Goal: Task Accomplishment & Management: Complete application form

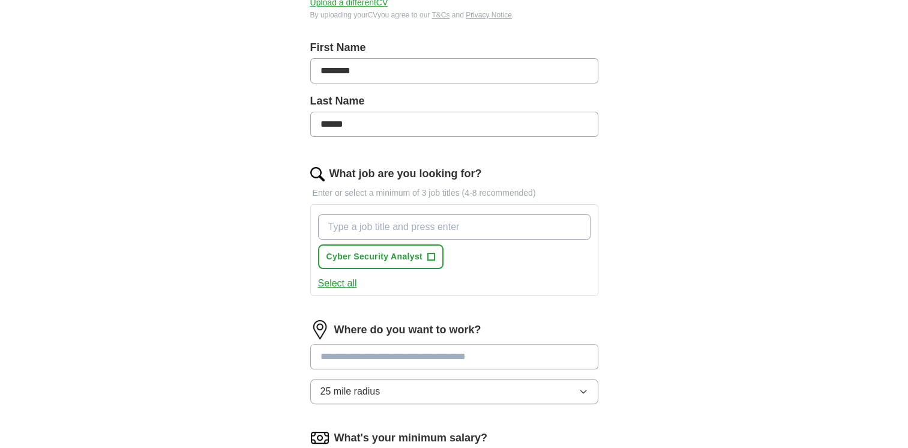
scroll to position [240, 0]
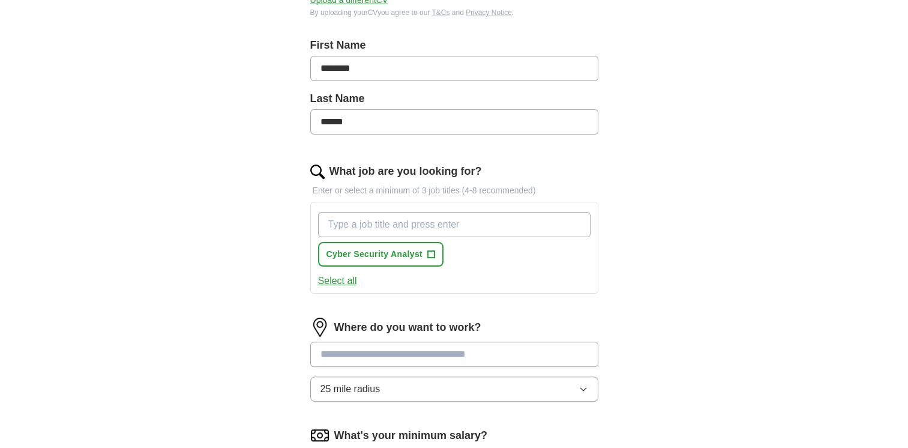
click at [404, 224] on input "What job are you looking for?" at bounding box center [454, 224] width 272 height 25
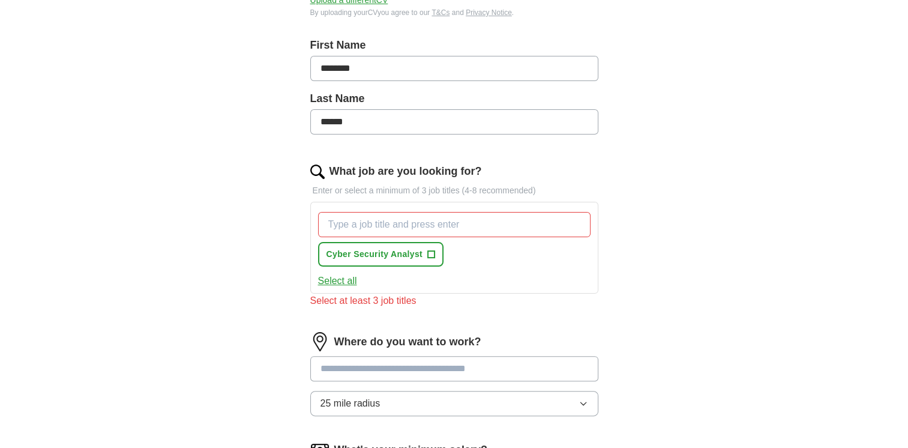
click at [341, 280] on button "Select all" at bounding box center [337, 281] width 39 height 14
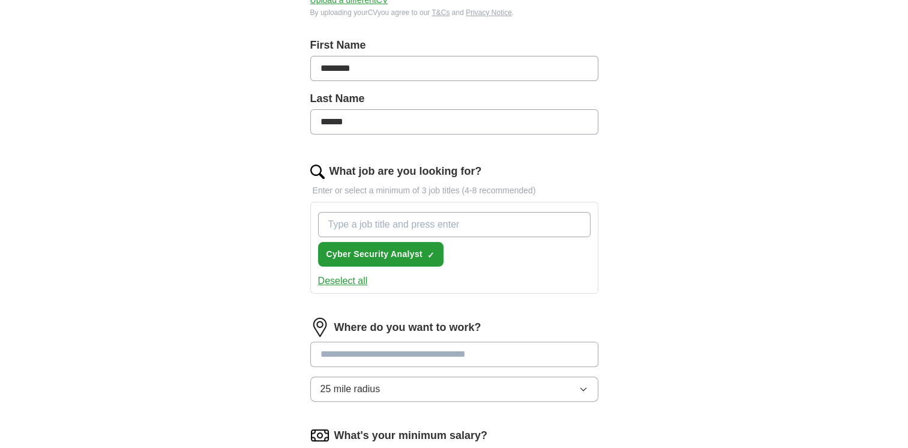
click at [382, 223] on input "What job are you looking for?" at bounding box center [454, 224] width 272 height 25
type input "cyber secuirty trainee"
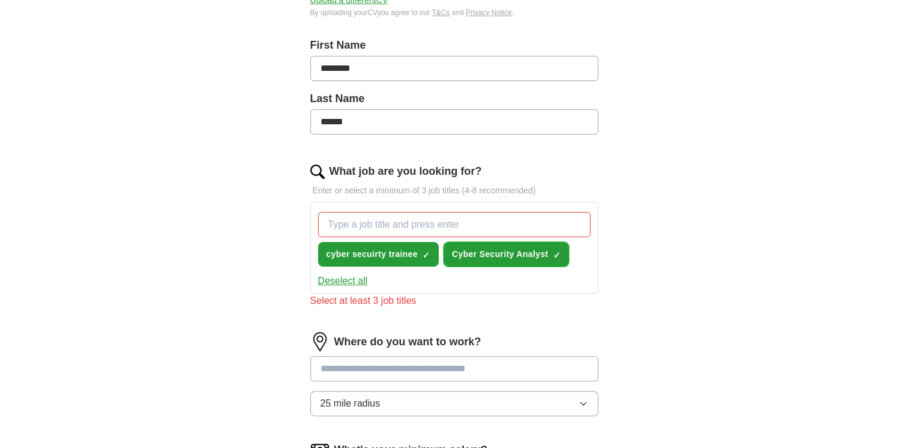
click at [0, 0] on span "×" at bounding box center [0, 0] width 0 height 0
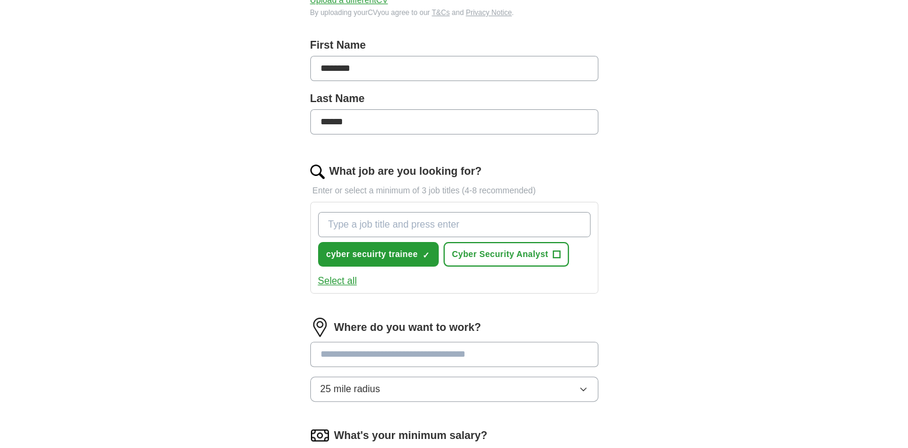
click at [497, 227] on input "What job are you looking for?" at bounding box center [454, 224] width 272 height 25
type input "junior cyber security analyst"
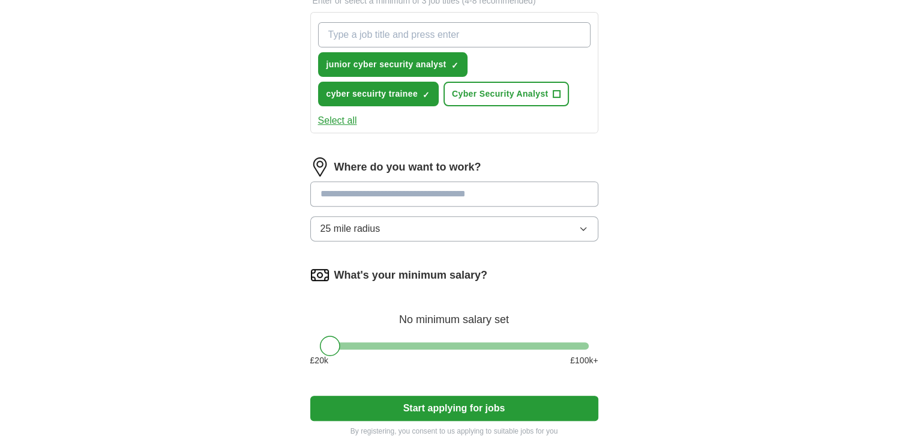
scroll to position [442, 0]
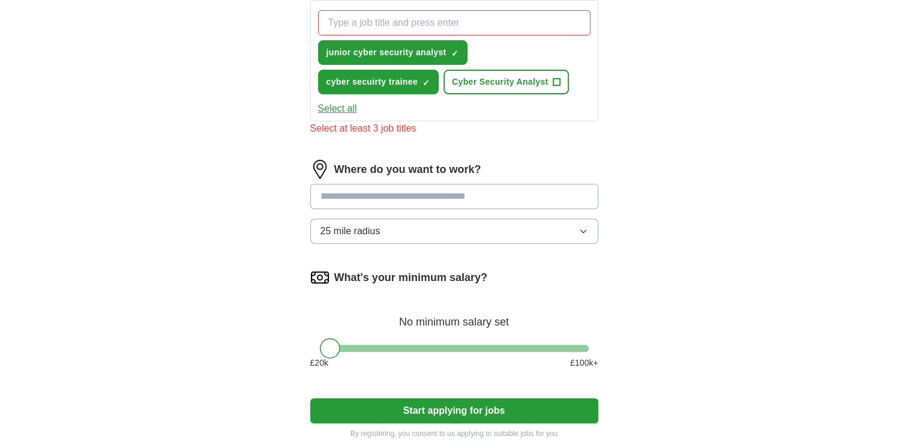
click at [437, 184] on input at bounding box center [454, 196] width 288 height 25
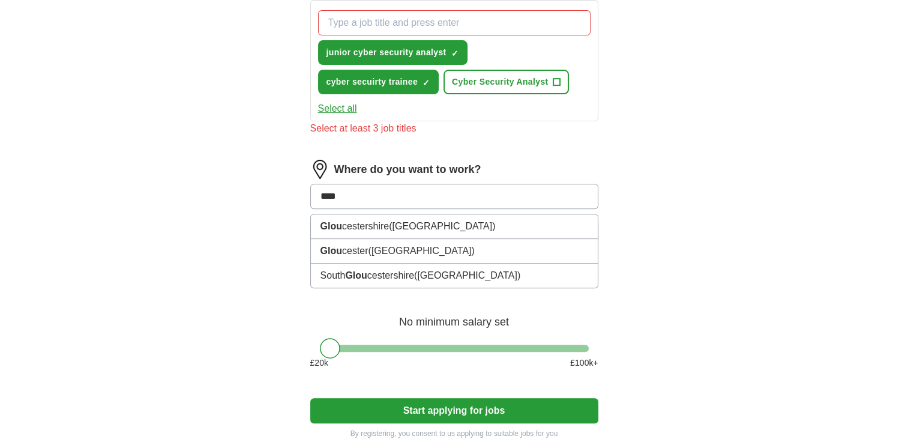
type input "*****"
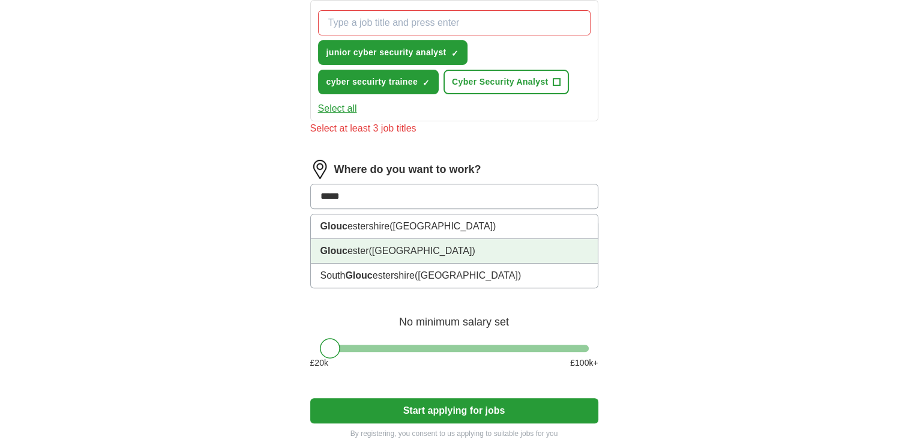
click at [403, 245] on span "([GEOGRAPHIC_DATA])" at bounding box center [421, 250] width 106 height 10
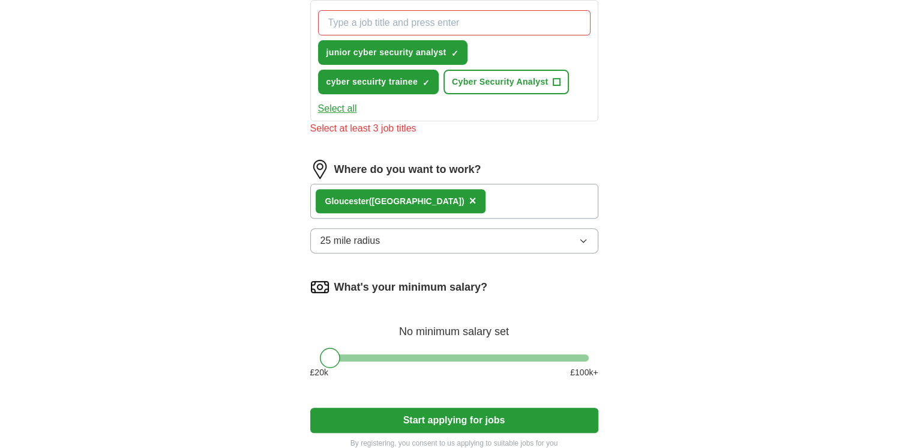
click at [379, 239] on span "25 mile radius" at bounding box center [350, 240] width 60 height 14
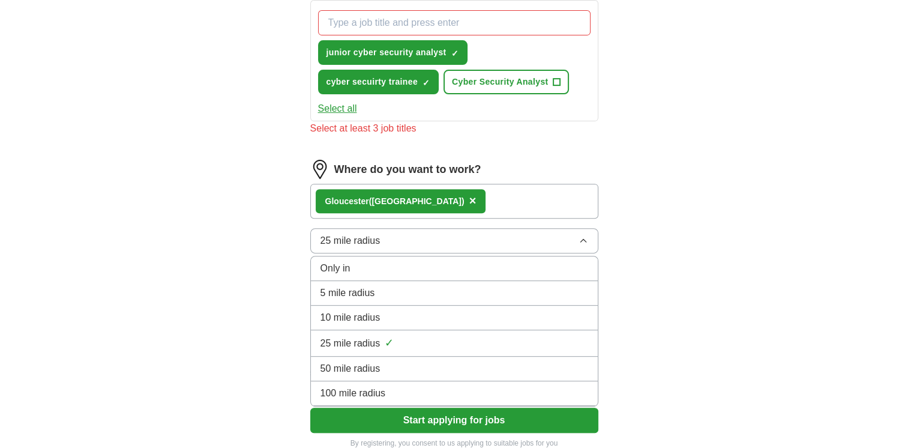
click at [383, 367] on div "50 mile radius" at bounding box center [454, 368] width 268 height 14
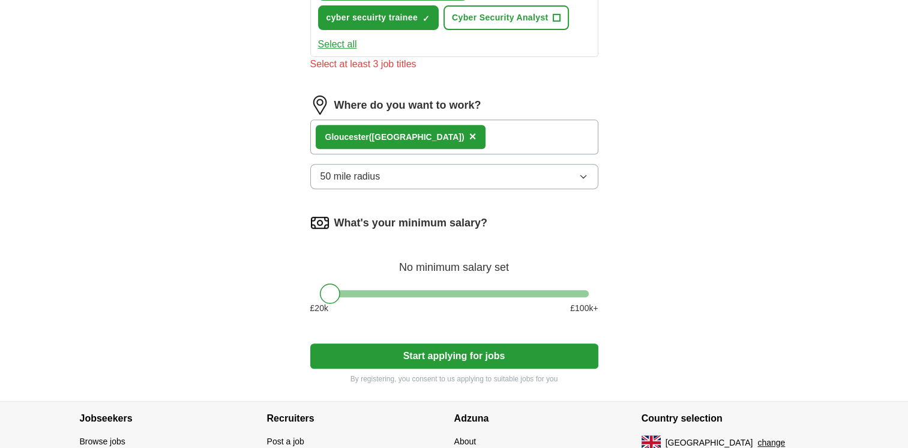
scroll to position [511, 0]
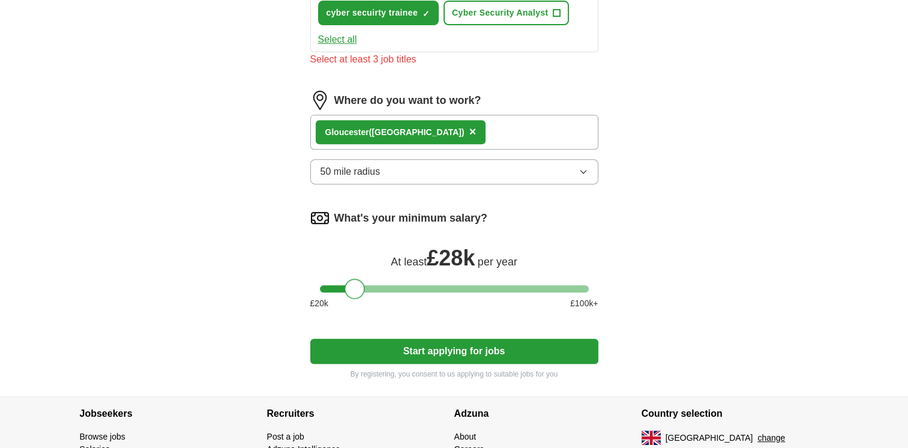
drag, startPoint x: 329, startPoint y: 290, endPoint x: 353, endPoint y: 292, distance: 24.7
click at [353, 292] on div at bounding box center [354, 288] width 20 height 20
click at [379, 342] on button "Start applying for jobs" at bounding box center [454, 350] width 288 height 25
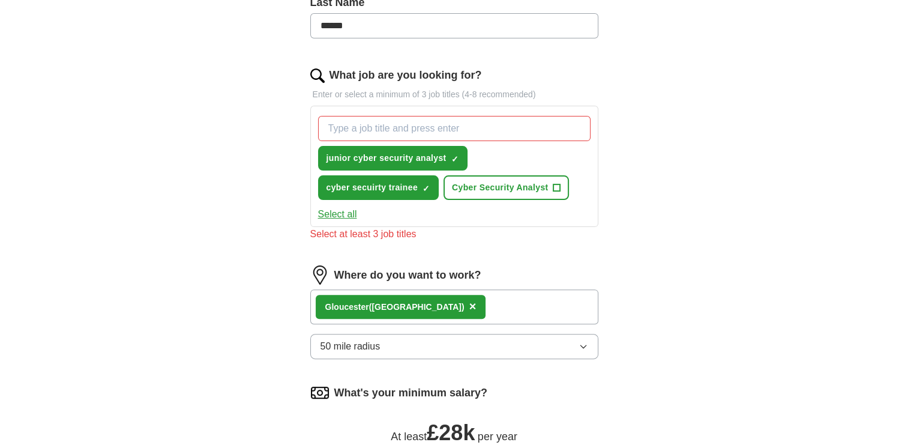
scroll to position [335, 0]
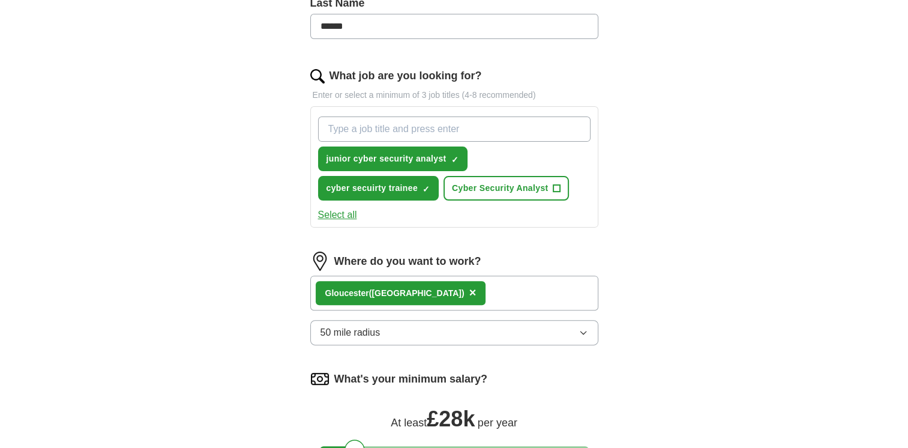
click at [433, 129] on input "What job are you looking for?" at bounding box center [454, 128] width 272 height 25
type input "j"
type input "trainee surveyor"
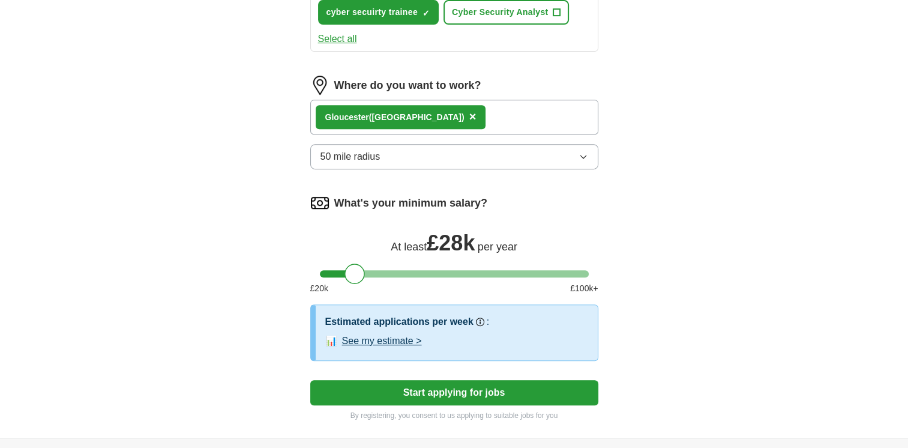
scroll to position [539, 0]
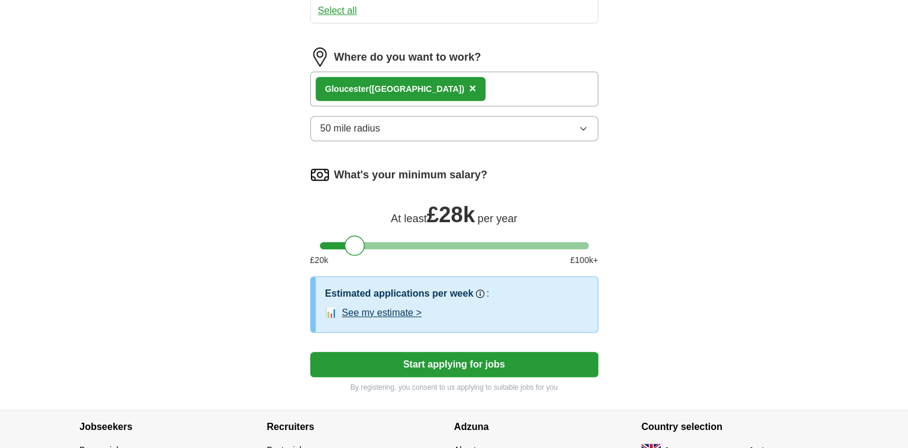
click at [437, 364] on button "Start applying for jobs" at bounding box center [454, 364] width 288 height 25
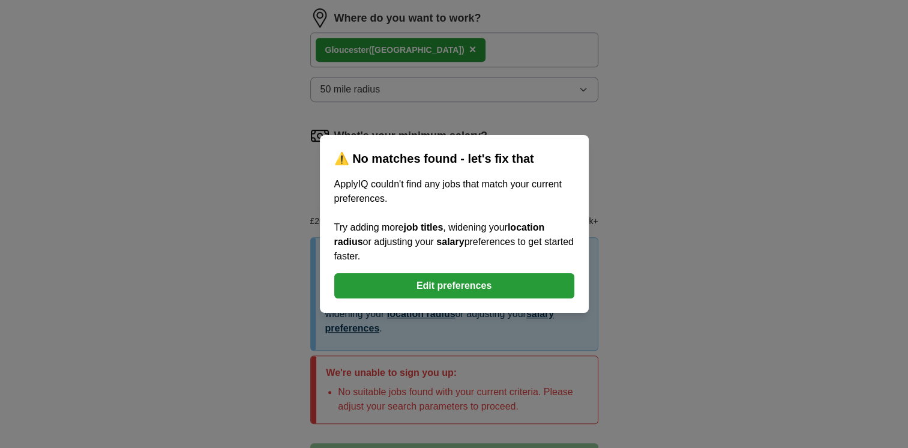
scroll to position [582, 0]
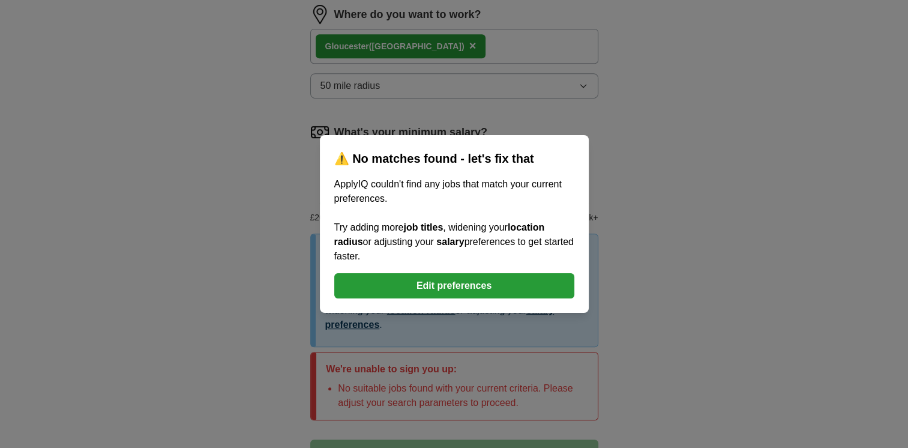
click at [379, 279] on button "Edit preferences" at bounding box center [454, 285] width 240 height 25
